Goal: Transaction & Acquisition: Purchase product/service

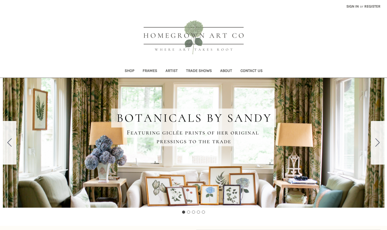
click at [169, 71] on link "Artist" at bounding box center [171, 71] width 21 height 13
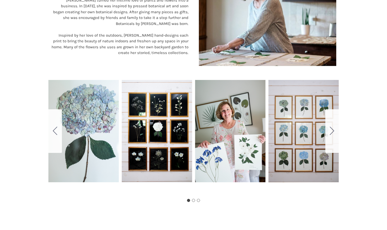
scroll to position [240, 0]
click at [330, 130] on icon "Go to slide 2" at bounding box center [331, 131] width 4 height 8
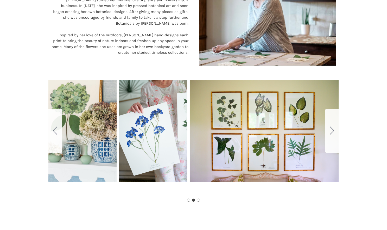
click at [330, 130] on icon "Go to slide 3" at bounding box center [331, 131] width 4 height 8
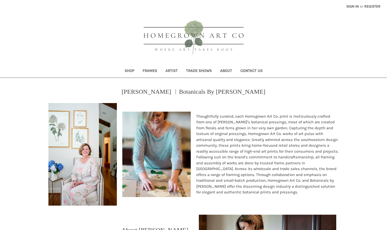
scroll to position [0, 0]
click at [369, 6] on link "Register" at bounding box center [372, 6] width 22 height 13
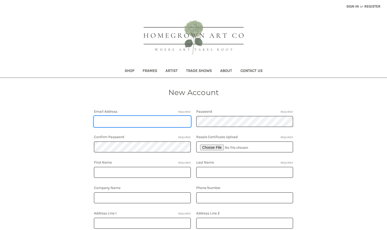
type input "klewisdesign@att.net"
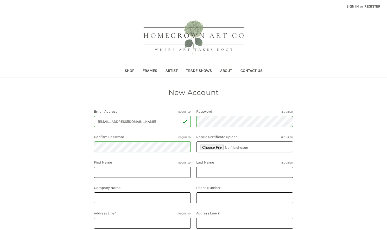
click at [215, 147] on input "file" at bounding box center [244, 147] width 97 height 11
type input "C:\fakepath\Resale License.PDF"
type input "Krista"
type input "Lewis"
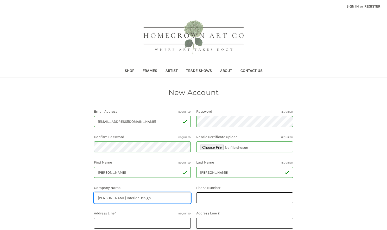
type input "K. Lewis Interior Design"
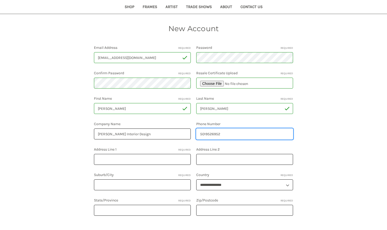
scroll to position [64, 0]
type input "5019526952"
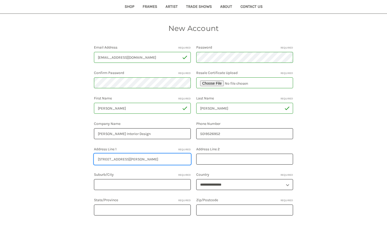
type input "8024 Cantrell Road"
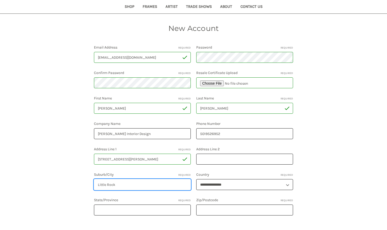
type input "Little Rock"
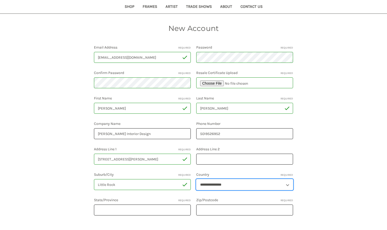
select select "**********"
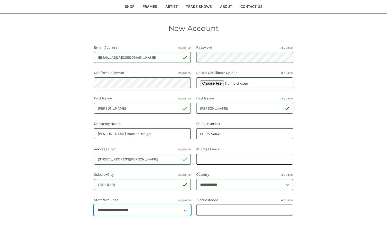
select select "********"
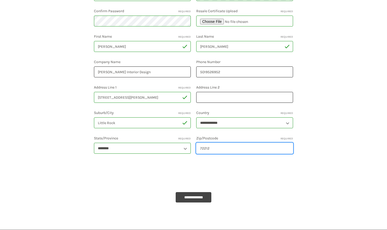
scroll to position [128, 0]
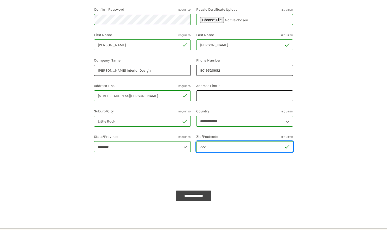
type input "72212"
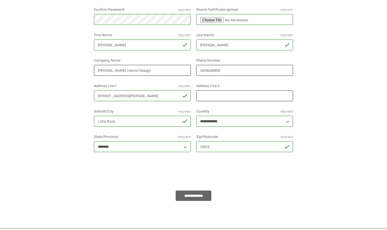
click at [196, 198] on input "**********" at bounding box center [193, 196] width 36 height 10
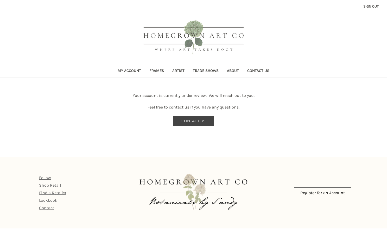
click at [156, 70] on link "Frames" at bounding box center [156, 71] width 23 height 13
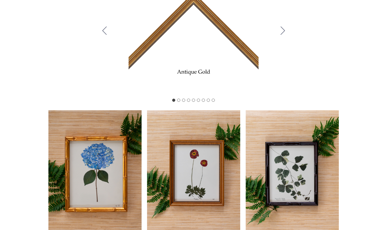
scroll to position [221, 0]
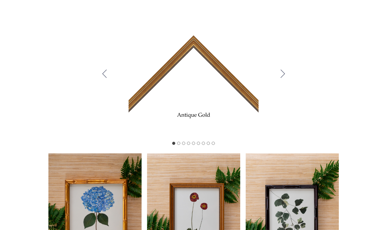
click at [283, 72] on icon "Go to slide 2" at bounding box center [282, 74] width 4 height 8
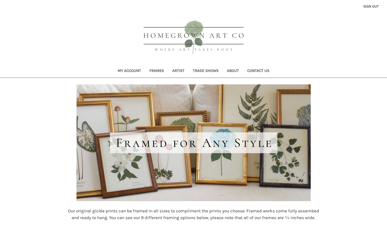
scroll to position [0, 0]
click at [232, 72] on link "About" at bounding box center [233, 71] width 20 height 13
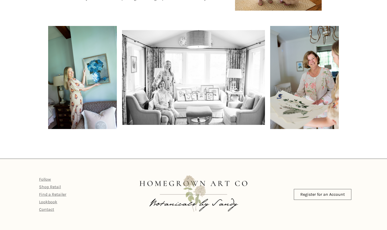
scroll to position [340, 0]
click at [49, 202] on link "Lookbook" at bounding box center [48, 202] width 18 height 5
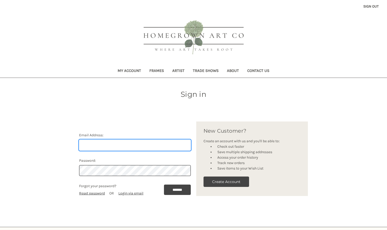
type input "[EMAIL_ADDRESS][DOMAIN_NAME]"
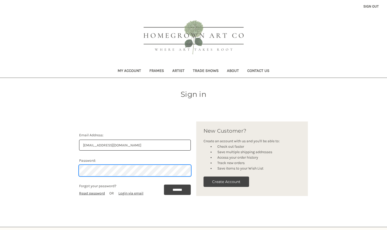
click at [175, 190] on input "*******" at bounding box center [177, 190] width 27 height 10
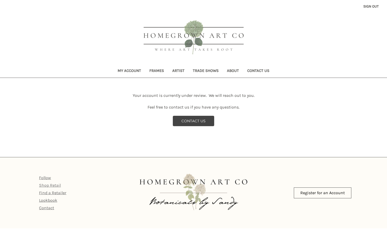
click at [52, 185] on link "Shop Retail" at bounding box center [50, 185] width 22 height 5
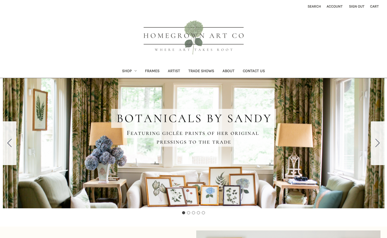
click at [312, 6] on button "Search" at bounding box center [313, 6] width 19 height 13
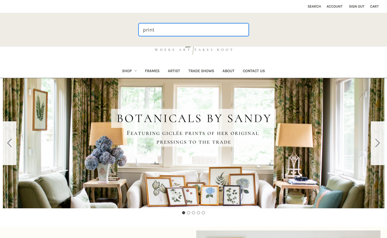
type input "print"
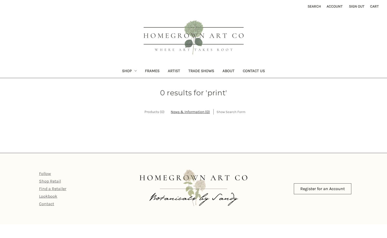
click at [128, 72] on link "Shop" at bounding box center [129, 71] width 23 height 13
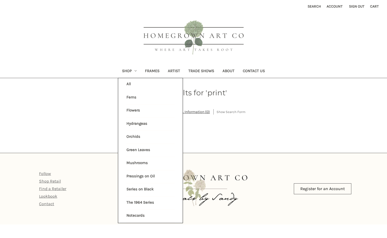
click at [136, 199] on link "The 1964 Series" at bounding box center [150, 202] width 48 height 13
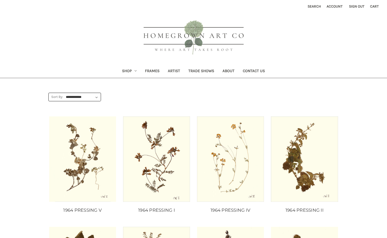
click at [125, 70] on link "Shop" at bounding box center [129, 71] width 23 height 13
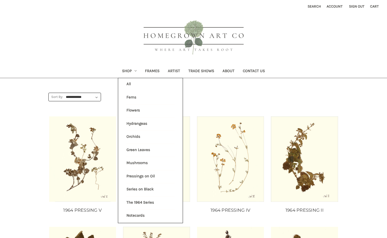
click at [134, 173] on link "Pressings on Oil" at bounding box center [150, 176] width 48 height 13
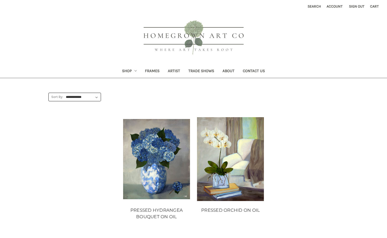
click at [126, 71] on link "Shop" at bounding box center [129, 71] width 23 height 13
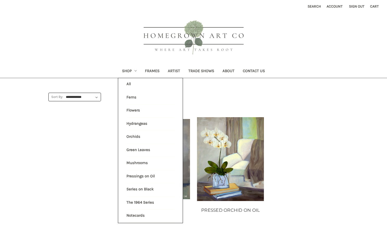
click at [130, 160] on link "Mushrooms" at bounding box center [150, 163] width 48 height 13
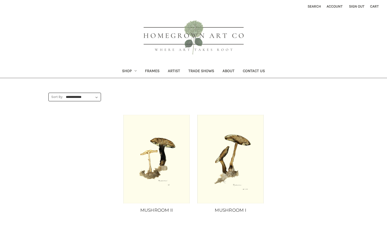
click at [126, 69] on link "Shop" at bounding box center [129, 71] width 23 height 13
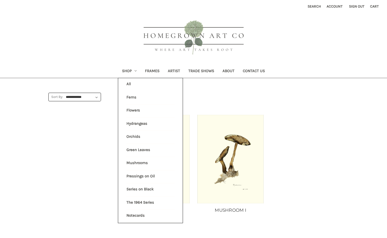
click at [133, 147] on link "Green Leaves" at bounding box center [150, 150] width 48 height 13
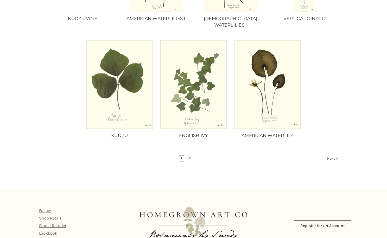
scroll to position [412, 0]
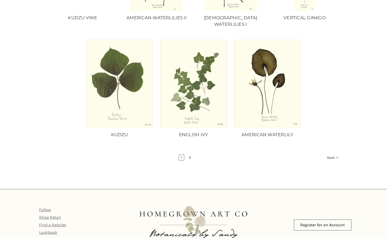
click at [188, 154] on link "2" at bounding box center [190, 157] width 6 height 6
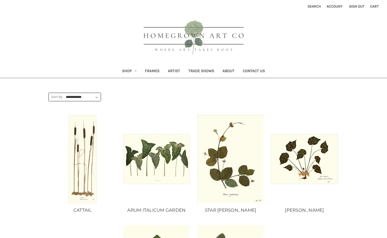
click at [122, 70] on link "Shop" at bounding box center [129, 71] width 23 height 13
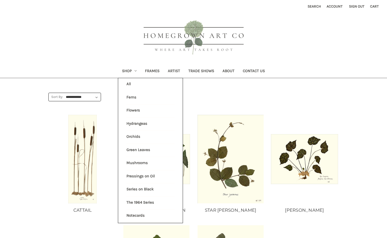
click at [130, 135] on link "Orchids" at bounding box center [150, 136] width 48 height 13
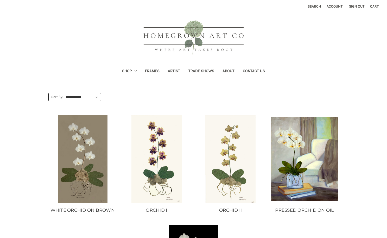
click at [126, 70] on link "Shop" at bounding box center [129, 71] width 23 height 13
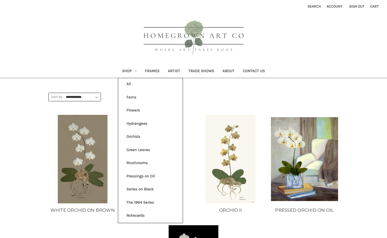
click at [130, 123] on link "Hydrangeas" at bounding box center [150, 123] width 48 height 13
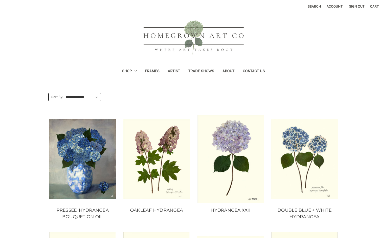
click at [128, 70] on link "Shop" at bounding box center [129, 71] width 23 height 13
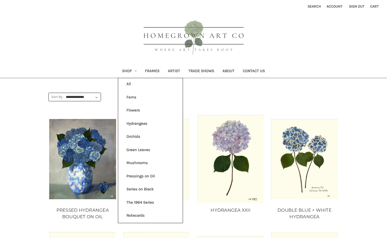
click at [130, 110] on link "Flowers" at bounding box center [150, 110] width 48 height 13
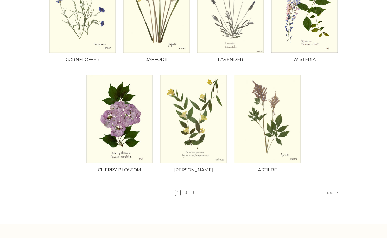
scroll to position [378, 0]
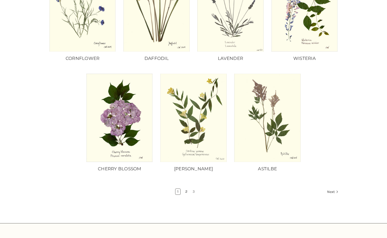
click at [186, 188] on link "2" at bounding box center [186, 191] width 6 height 6
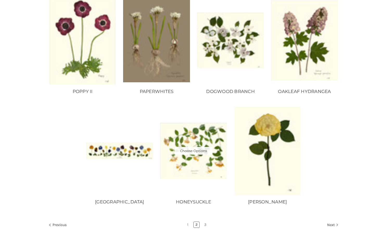
scroll to position [346, 0]
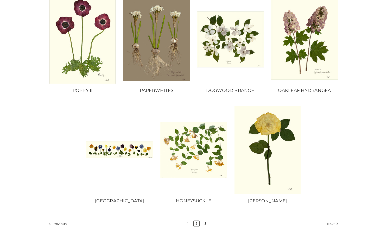
click at [205, 221] on link "3" at bounding box center [205, 223] width 6 height 6
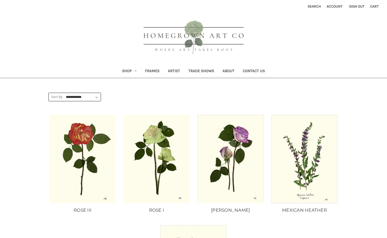
click at [128, 70] on link "Shop" at bounding box center [129, 71] width 23 height 13
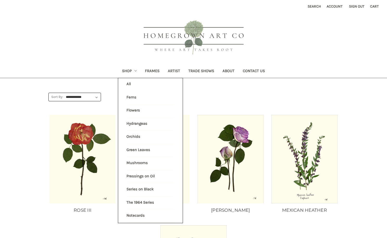
click at [129, 96] on link "Ferns" at bounding box center [150, 97] width 48 height 13
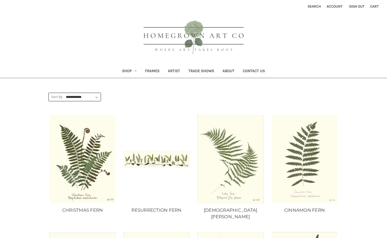
click at [129, 72] on link "Shop" at bounding box center [129, 71] width 23 height 13
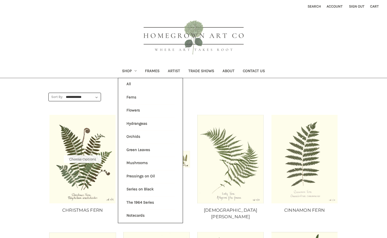
click at [88, 187] on img "CHRISTMAS FERN, Price range from $10.00 to $235.00\a\a" at bounding box center [82, 159] width 67 height 88
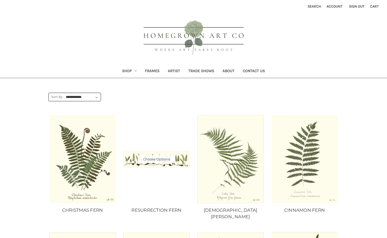
click at [183, 161] on img "RESURRECTION FERN, Price range from $41.00 to $180.00\a\a" at bounding box center [156, 159] width 67 height 17
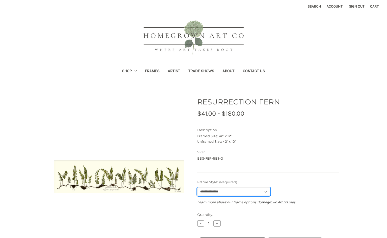
select select "****"
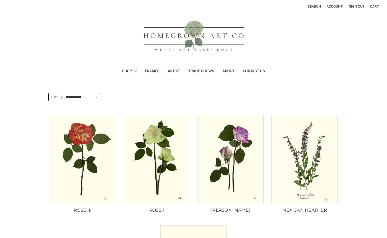
click at [128, 69] on link "Shop" at bounding box center [129, 71] width 23 height 13
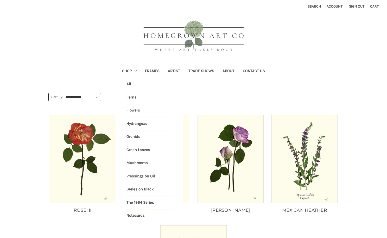
click at [139, 186] on link "Series on Black" at bounding box center [150, 189] width 48 height 13
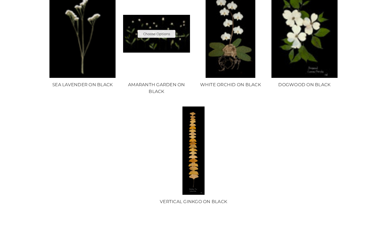
scroll to position [352, 0]
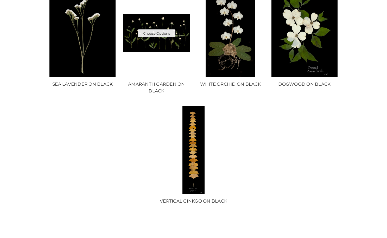
click at [157, 45] on img "AMARANTH GARDEN ON BLACK, Price range from $50.00 to $180.00\a\a" at bounding box center [156, 33] width 67 height 38
